Goal: Transaction & Acquisition: Purchase product/service

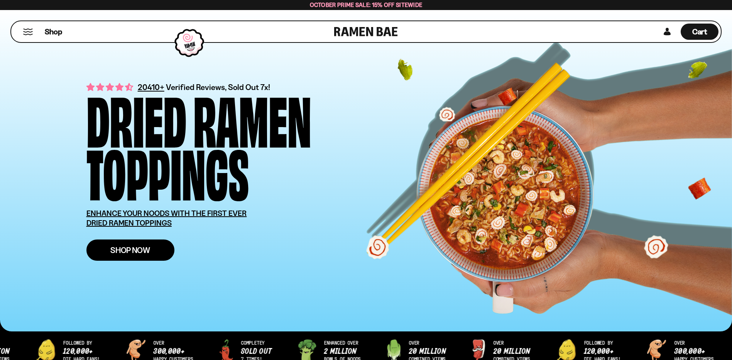
click at [125, 248] on span "Shop Now" at bounding box center [130, 250] width 40 height 8
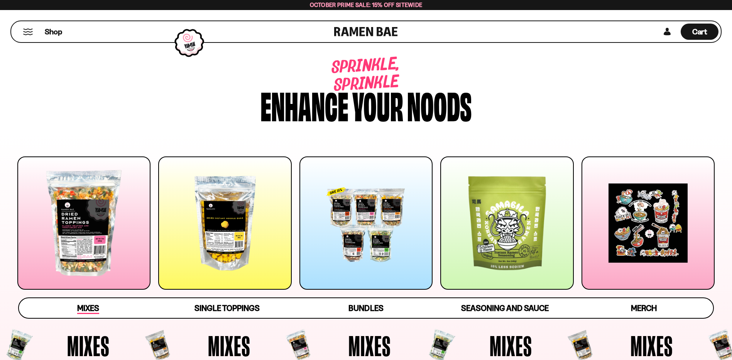
click at [93, 311] on span "Mixes" at bounding box center [88, 308] width 22 height 11
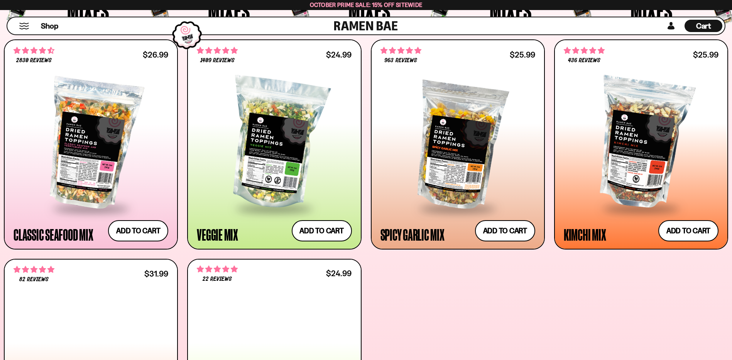
scroll to position [367, 0]
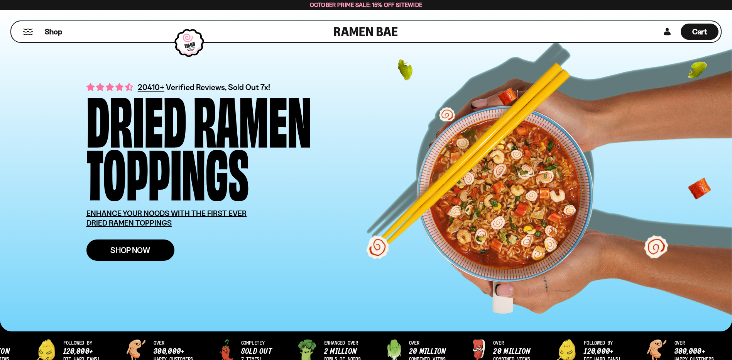
click at [139, 252] on span "Shop Now" at bounding box center [130, 250] width 40 height 8
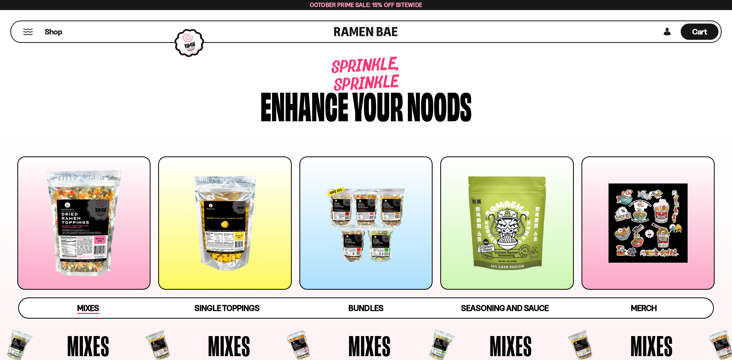
click at [91, 307] on span "Mixes" at bounding box center [88, 308] width 22 height 11
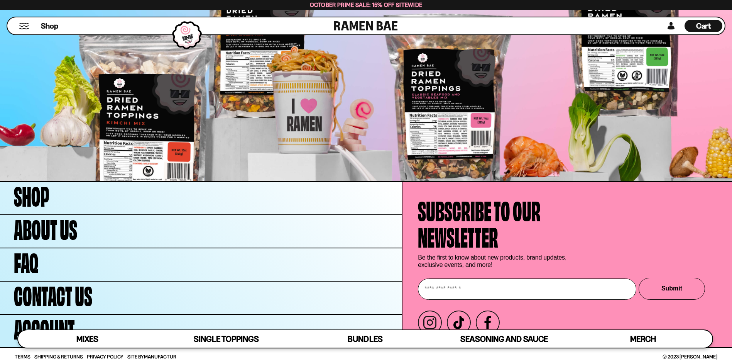
scroll to position [3079, 0]
